Goal: Task Accomplishment & Management: Use online tool/utility

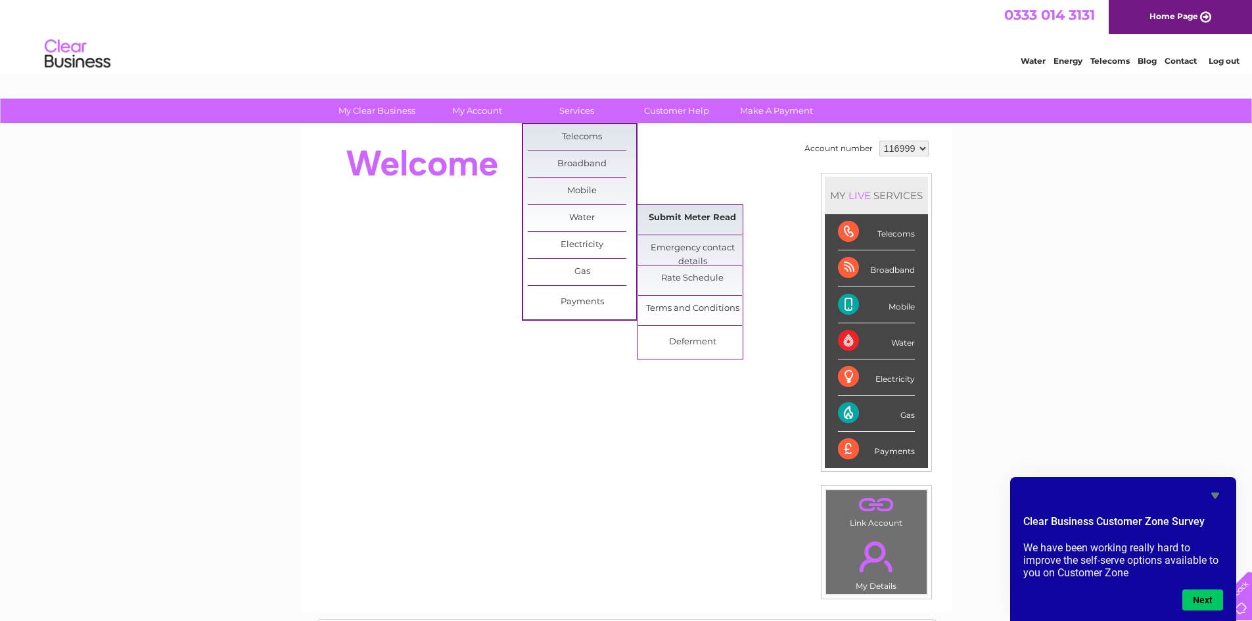
click at [706, 221] on link "Submit Meter Read" at bounding box center [692, 218] width 108 height 26
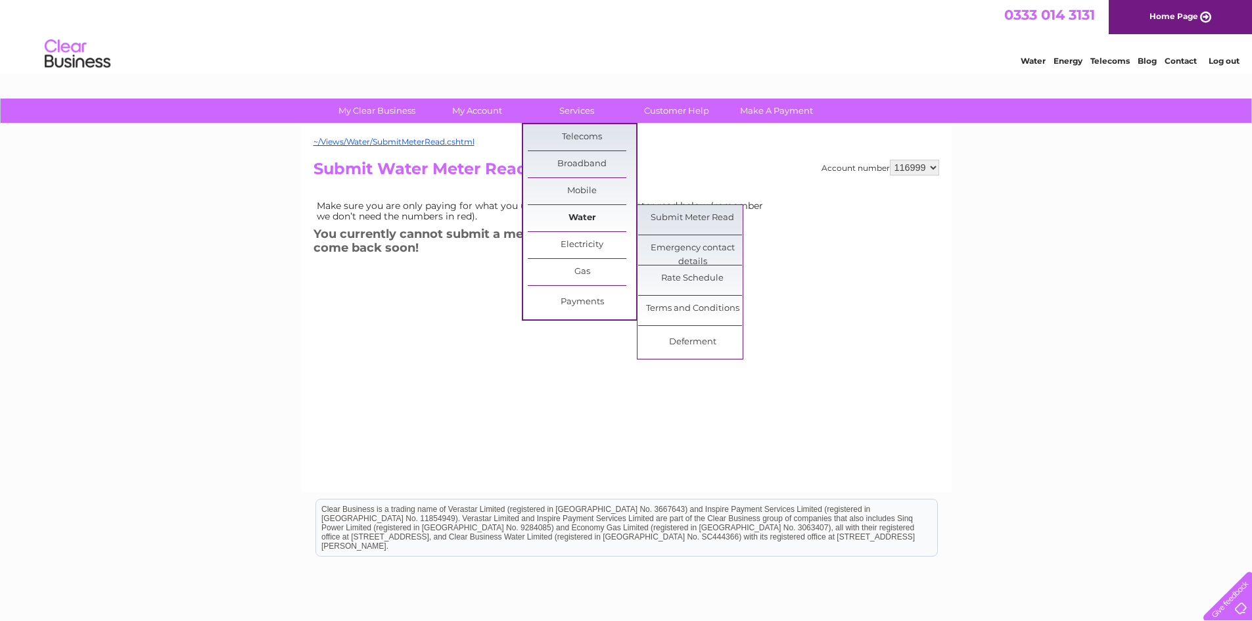
click at [574, 208] on link "Water" at bounding box center [582, 218] width 108 height 26
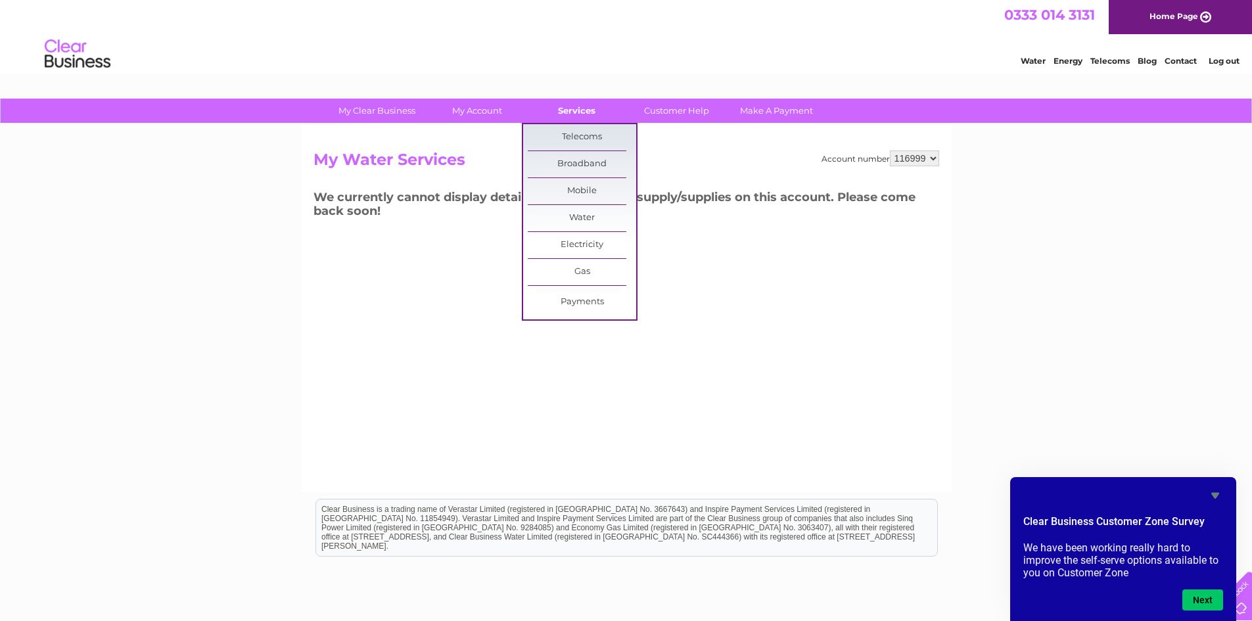
click at [576, 114] on link "Services" at bounding box center [576, 111] width 108 height 24
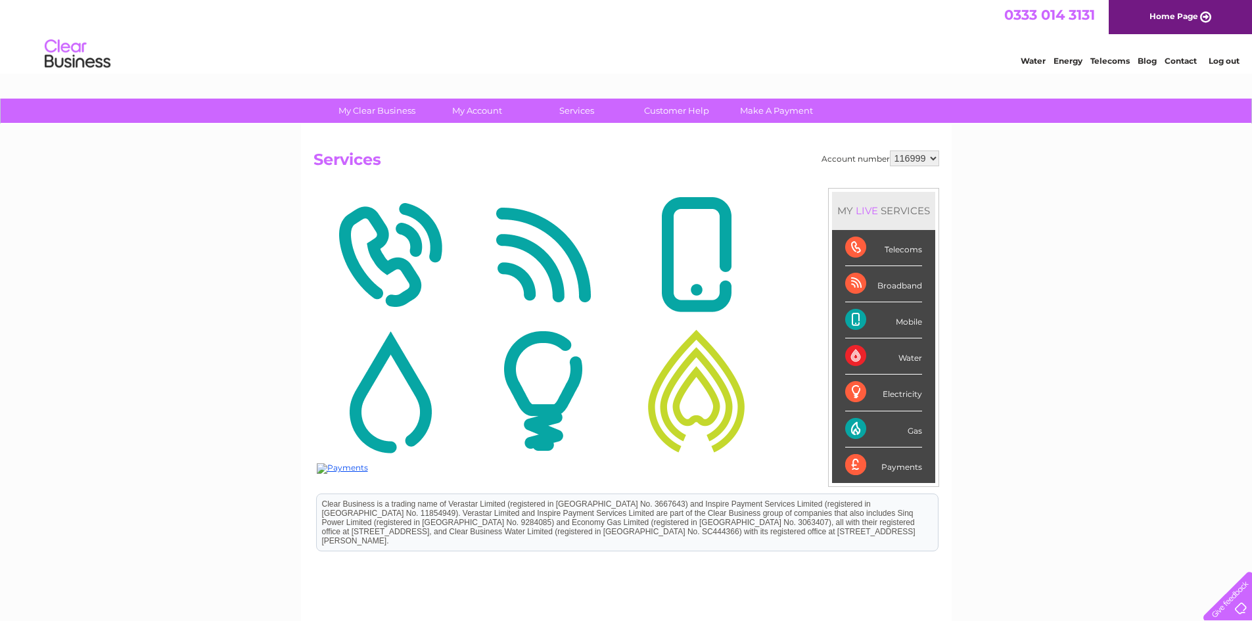
scroll to position [66, 0]
